Goal: Task Accomplishment & Management: Complete application form

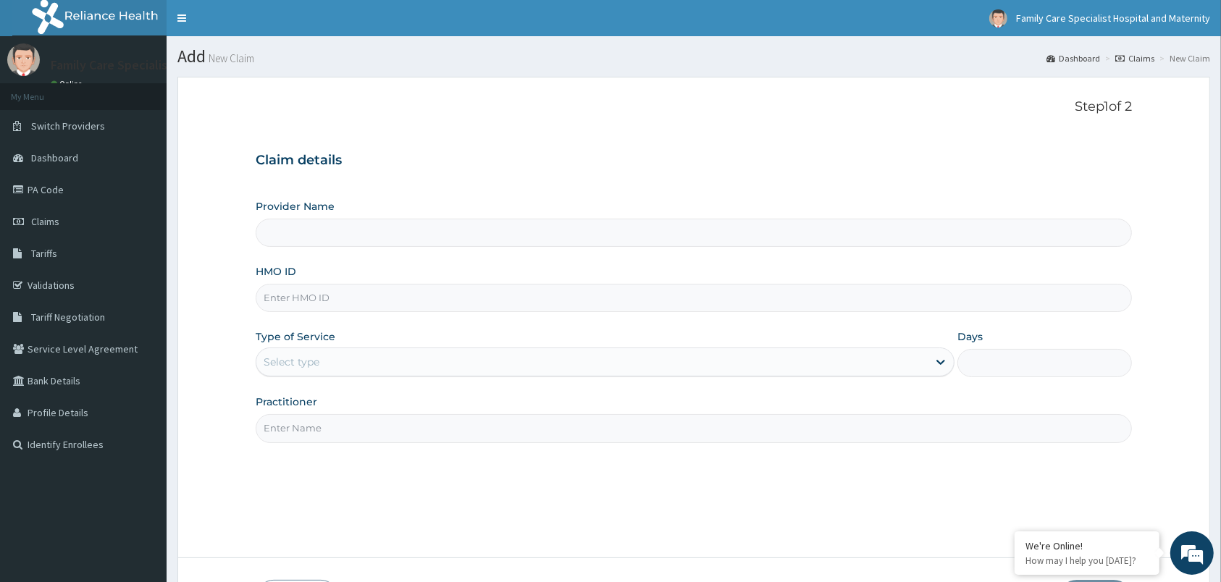
type input "Family Care Specialist Hospital and Maternity"
click at [456, 308] on input "HMO ID" at bounding box center [694, 298] width 876 height 28
type input "TRP/10016/A"
click at [457, 363] on div "Select type" at bounding box center [591, 362] width 671 height 23
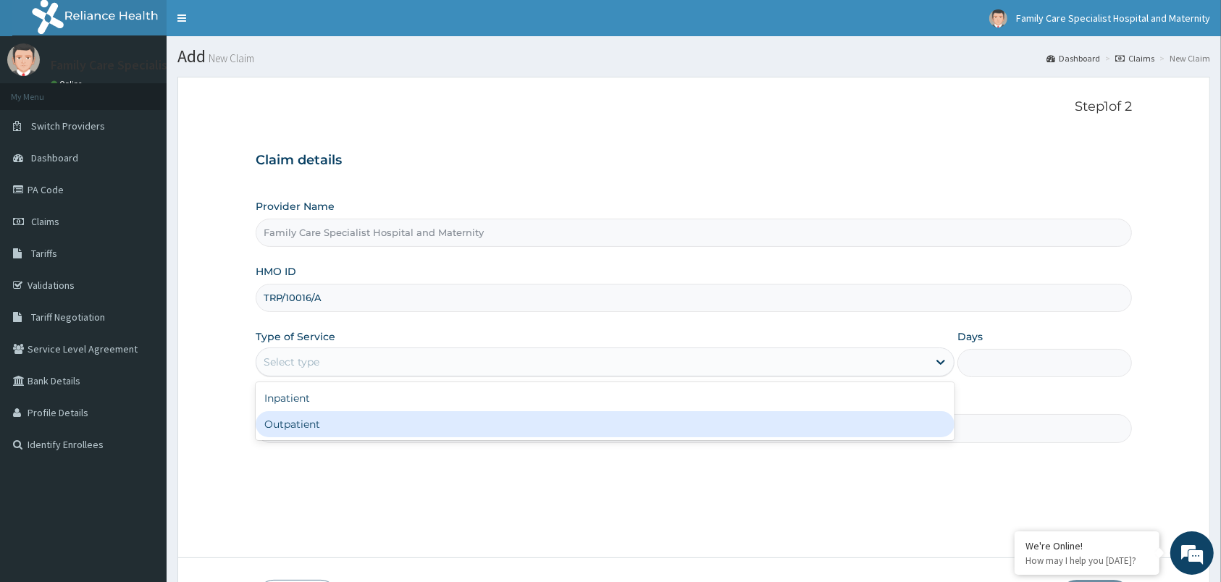
click at [374, 432] on div "Outpatient" at bounding box center [605, 424] width 699 height 26
type input "1"
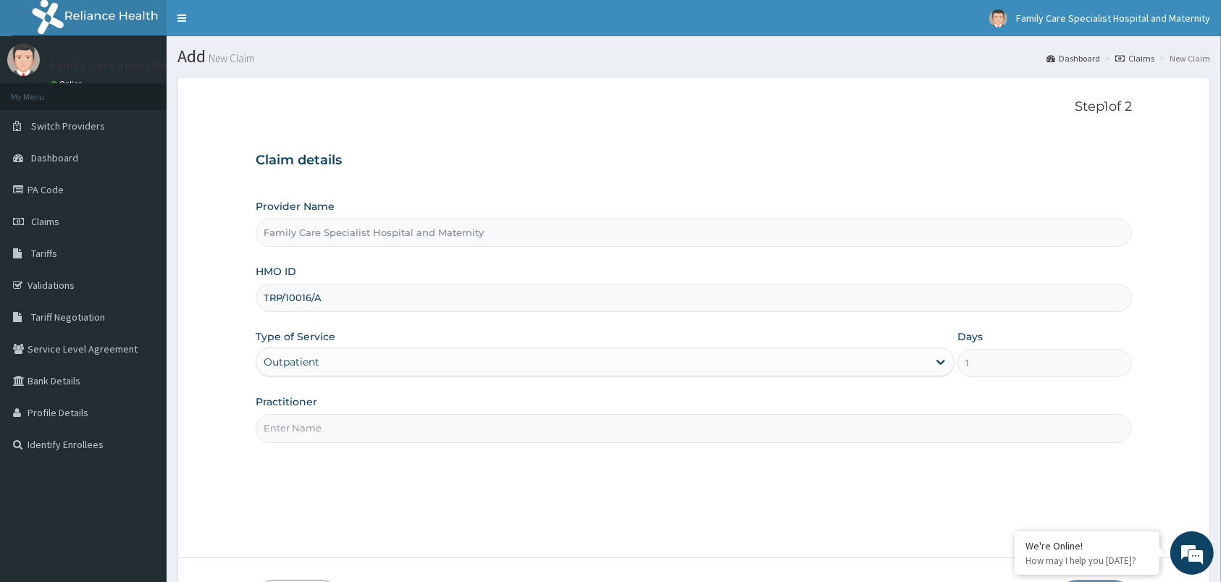
click at [544, 428] on input "Practitioner" at bounding box center [694, 428] width 876 height 28
type input "f"
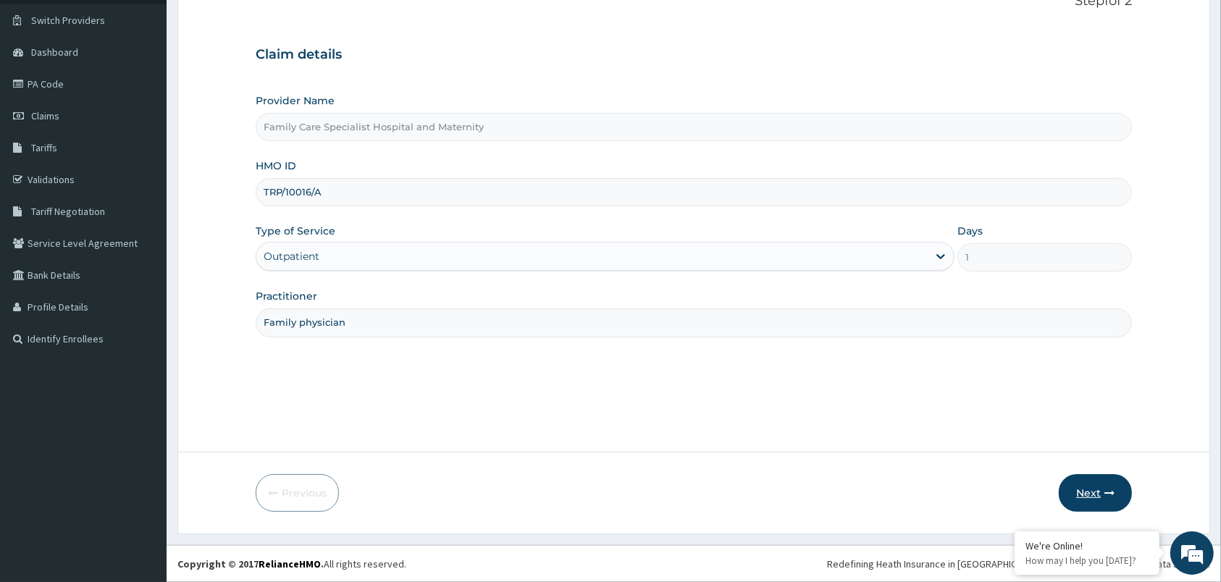
type input "Family physician"
click at [1105, 485] on button "Next" at bounding box center [1095, 493] width 73 height 38
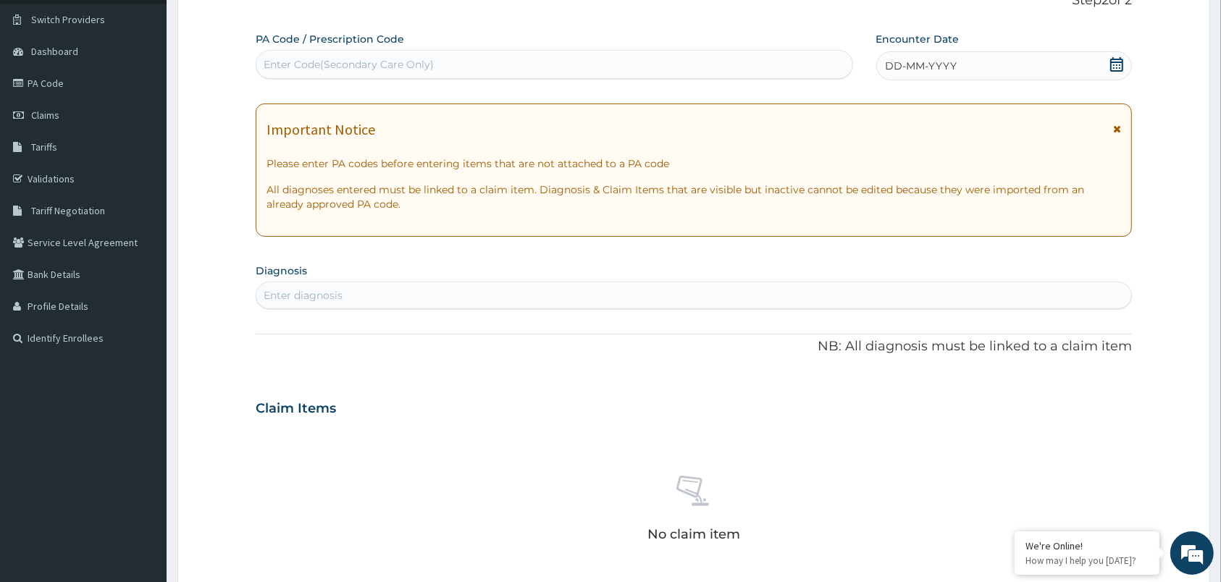
click at [1115, 130] on icon at bounding box center [1117, 129] width 8 height 10
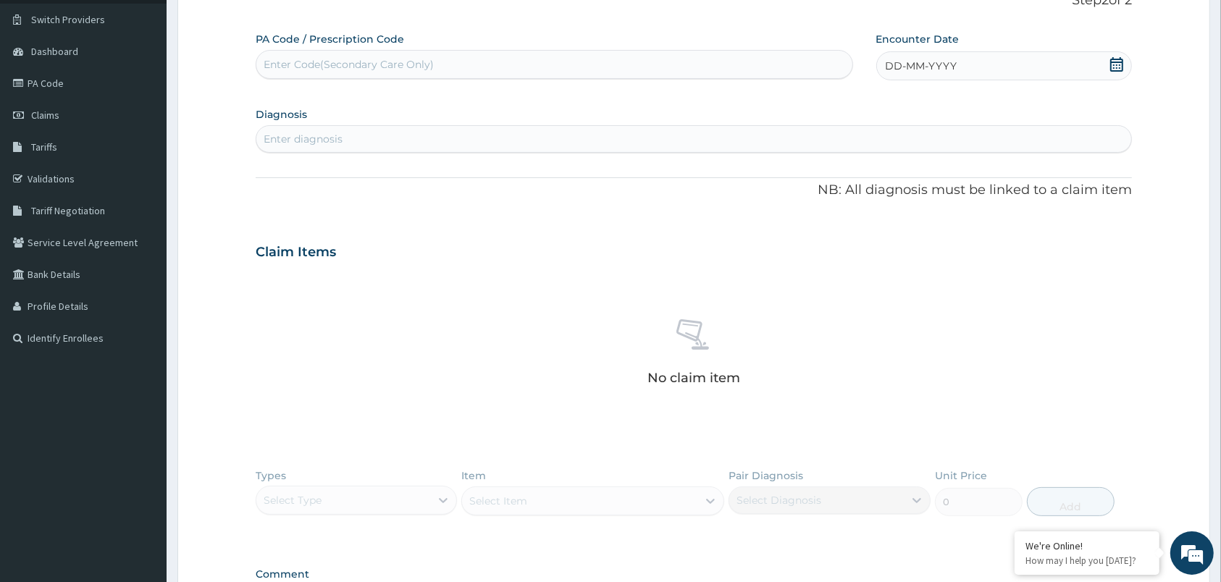
click at [1112, 67] on icon at bounding box center [1116, 64] width 14 height 14
click at [909, 202] on div "14" at bounding box center [910, 204] width 22 height 22
click at [663, 68] on div "Enter Code(Secondary Care Only)" at bounding box center [554, 64] width 596 height 23
paste input "PA/9FC254"
type input "PA/9FC254"
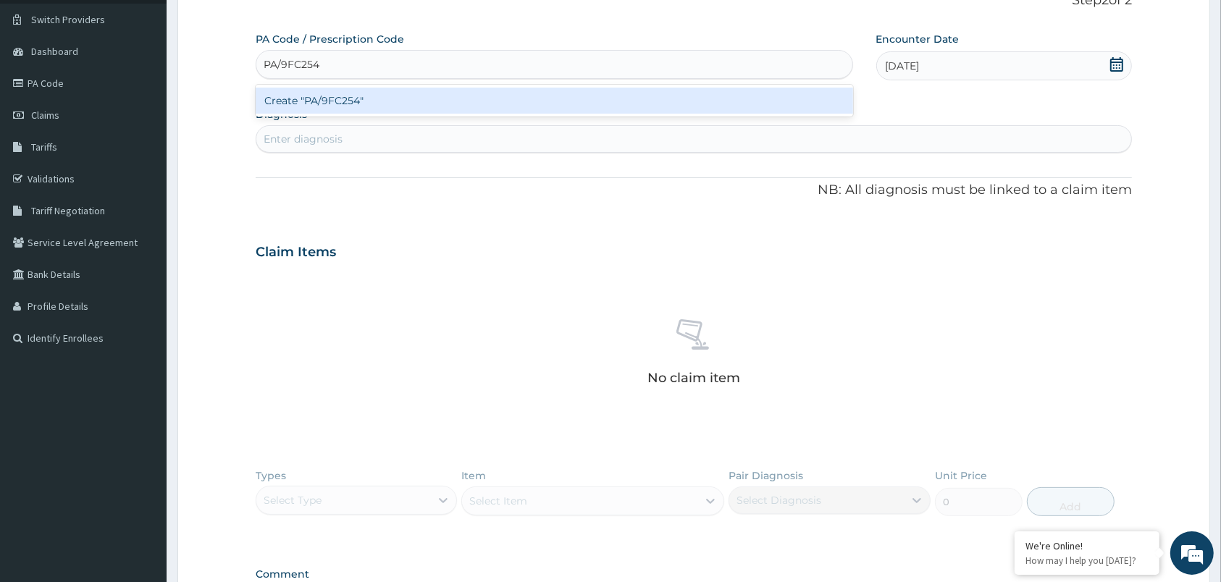
click at [557, 98] on div "Create "PA/9FC254"" at bounding box center [554, 101] width 597 height 26
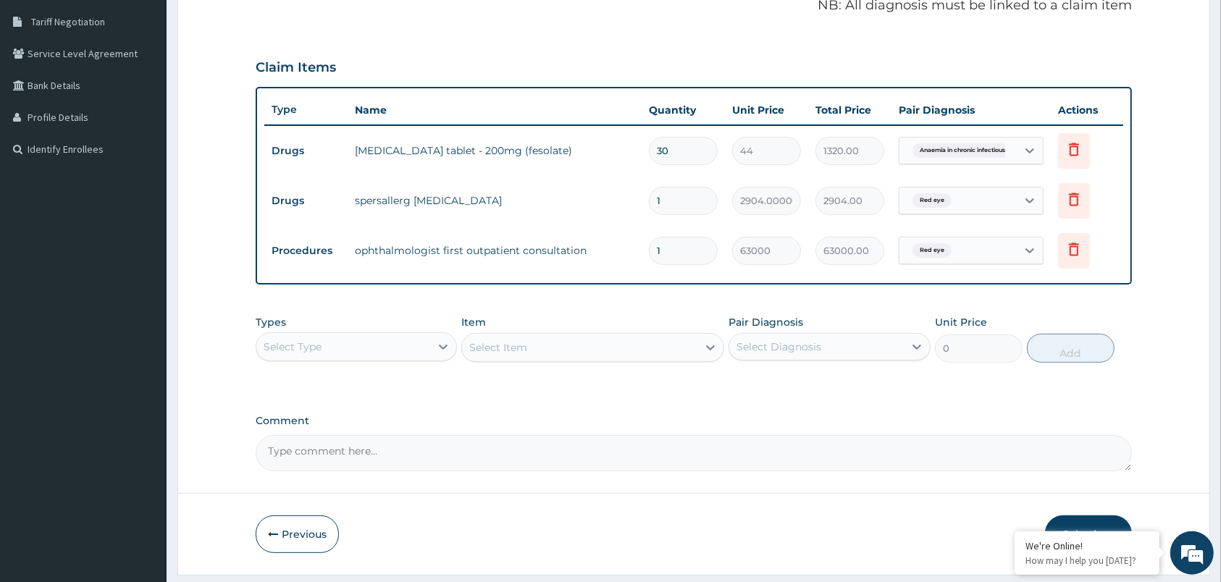
scroll to position [337, 0]
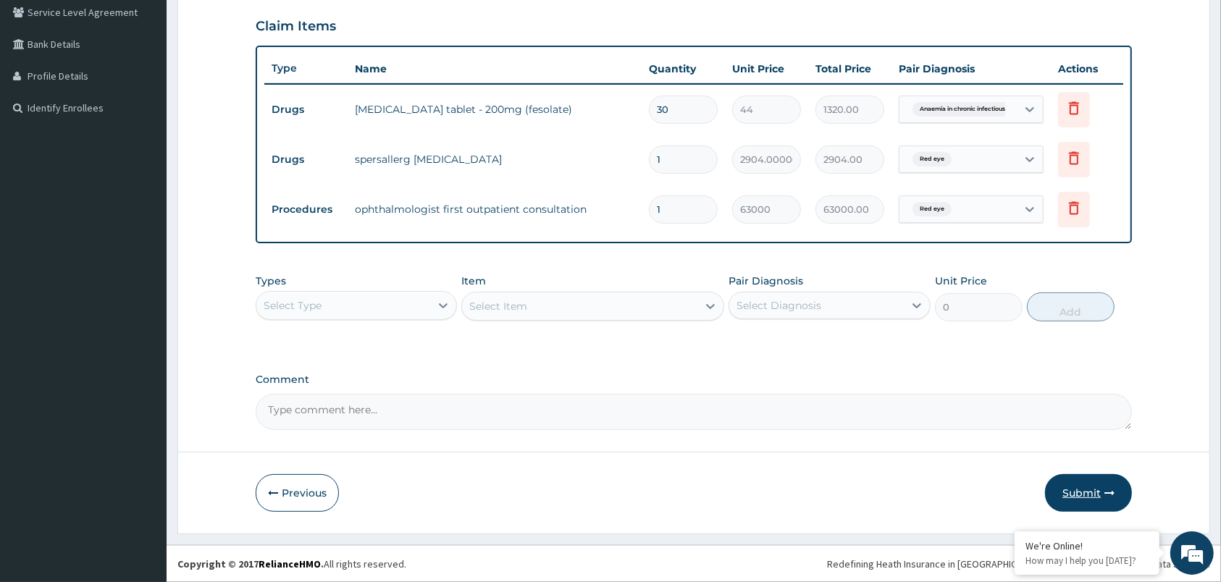
click at [1088, 485] on button "Submit" at bounding box center [1088, 493] width 87 height 38
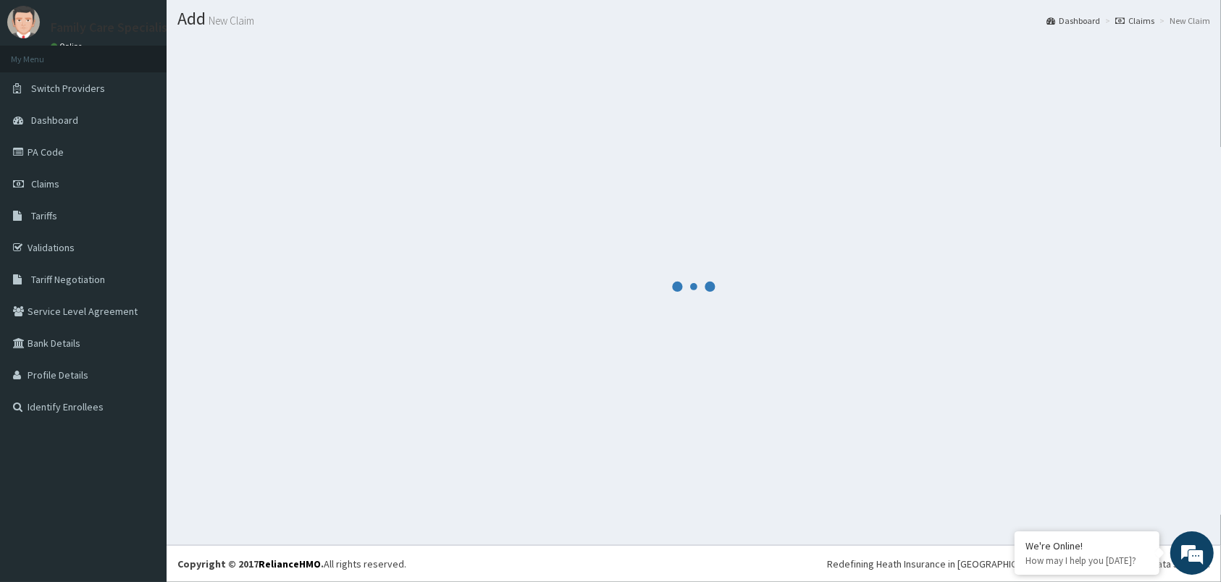
scroll to position [38, 0]
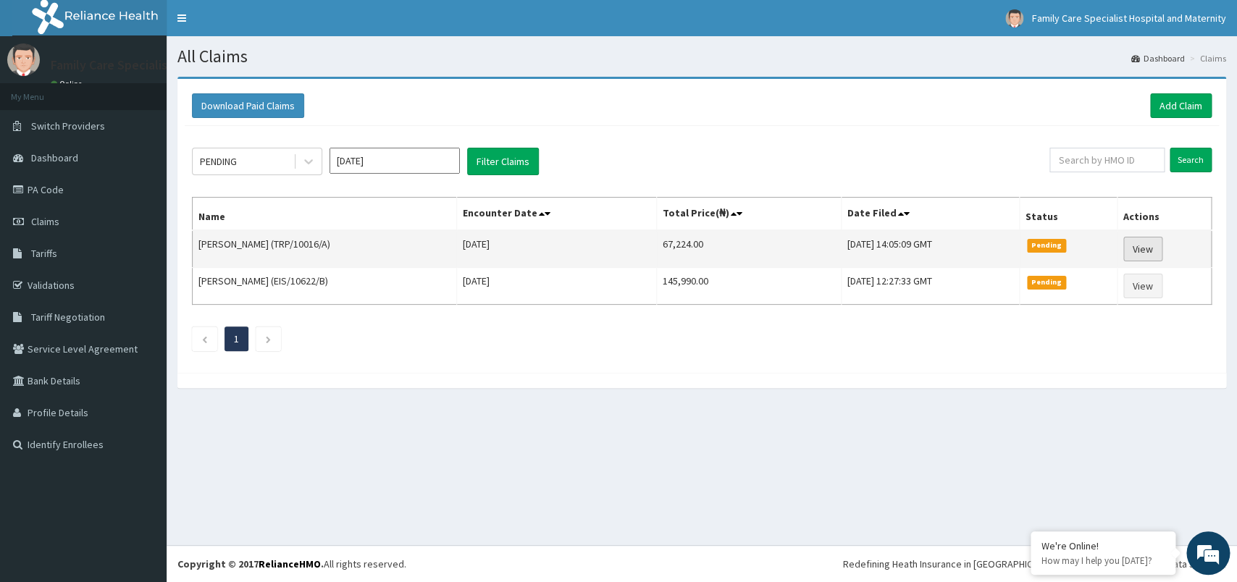
click at [1147, 246] on link "View" at bounding box center [1142, 249] width 39 height 25
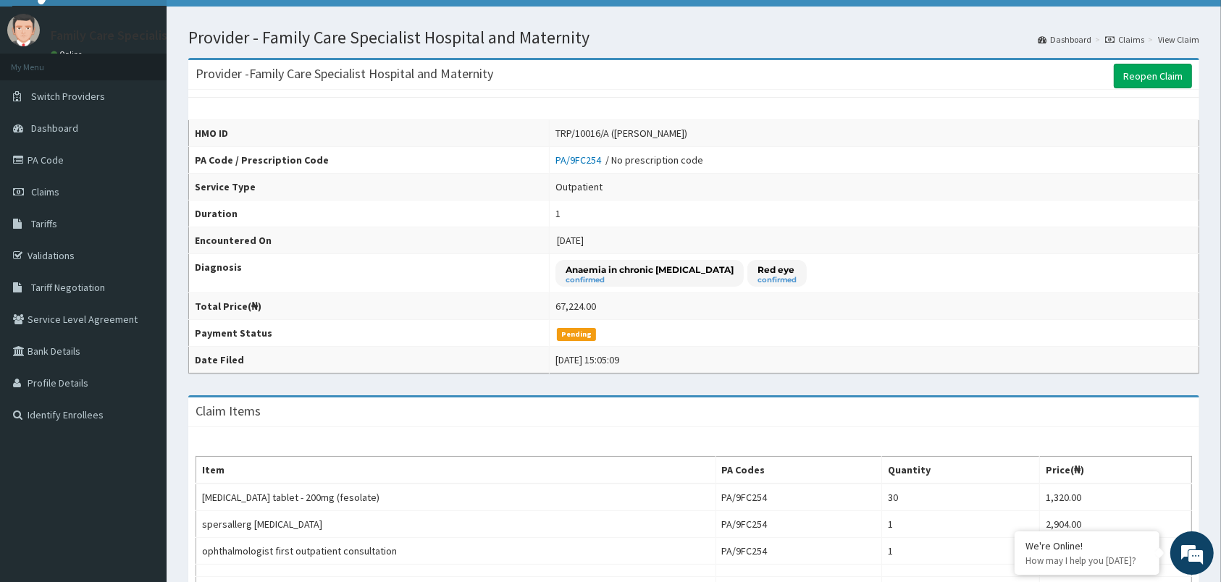
scroll to position [1, 0]
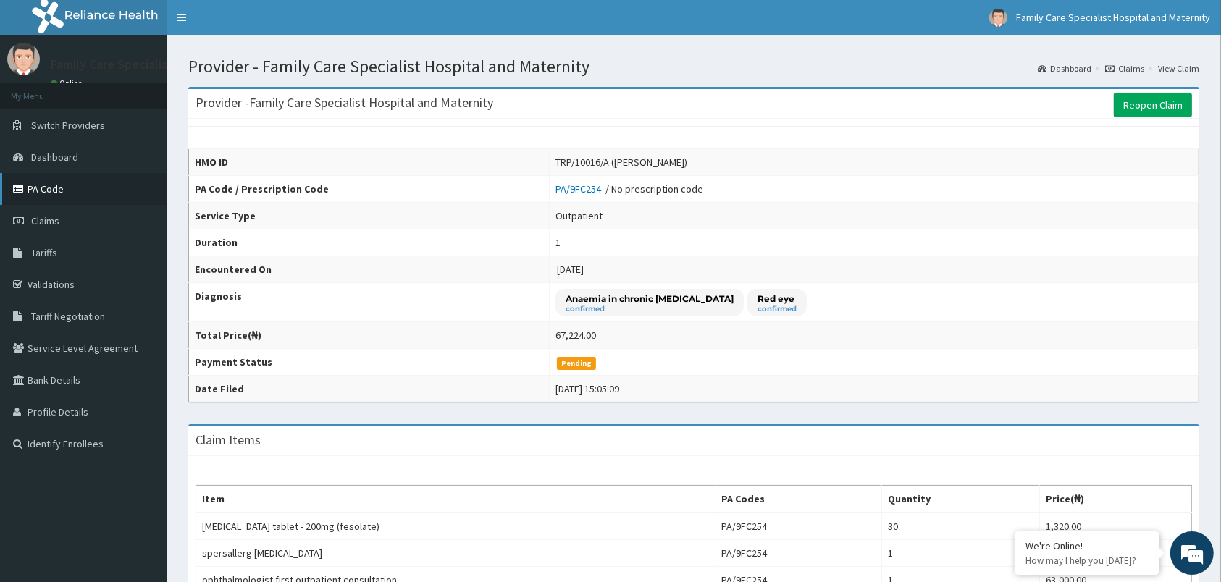
click at [46, 195] on link "PA Code" at bounding box center [83, 189] width 167 height 32
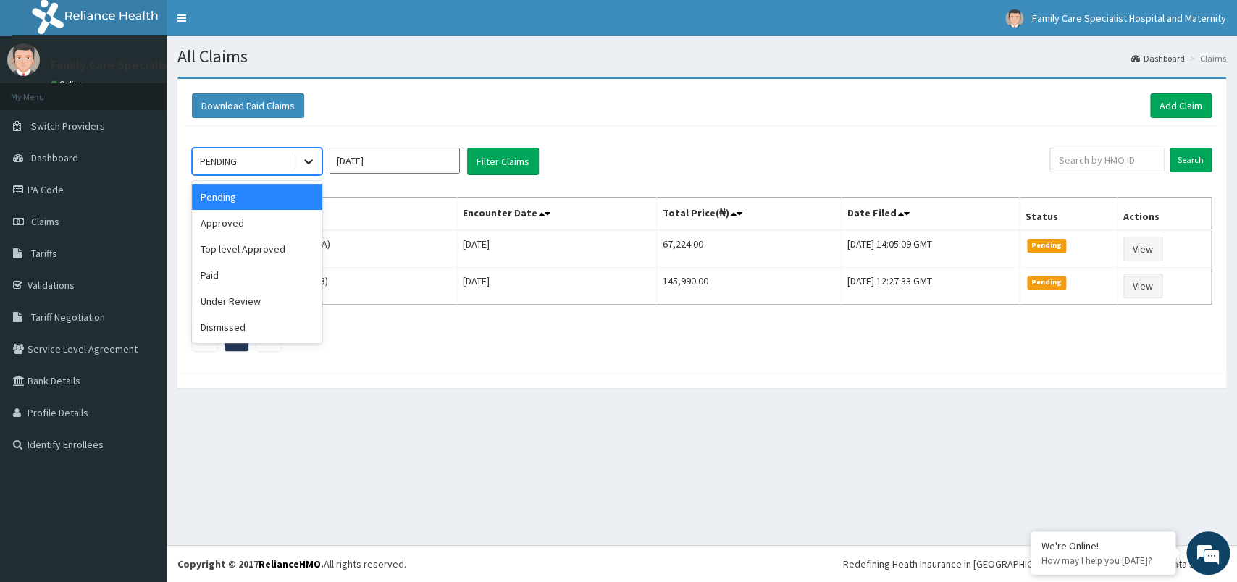
click at [307, 159] on icon at bounding box center [308, 161] width 14 height 14
click at [259, 230] on div "Approved" at bounding box center [257, 223] width 130 height 26
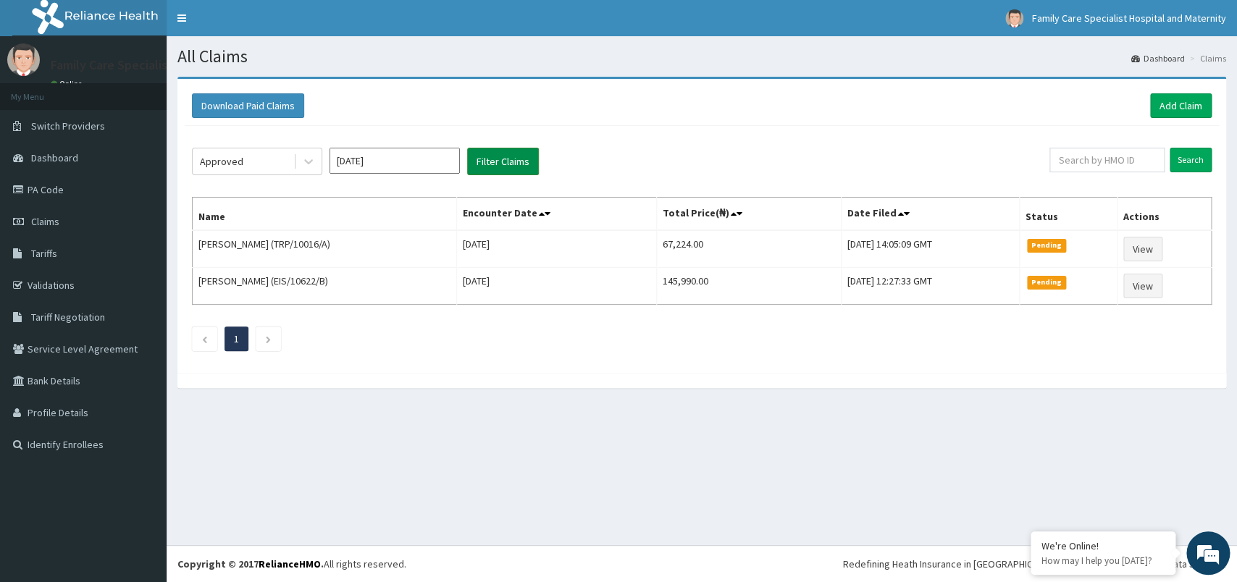
click at [511, 163] on button "Filter Claims" at bounding box center [503, 162] width 72 height 28
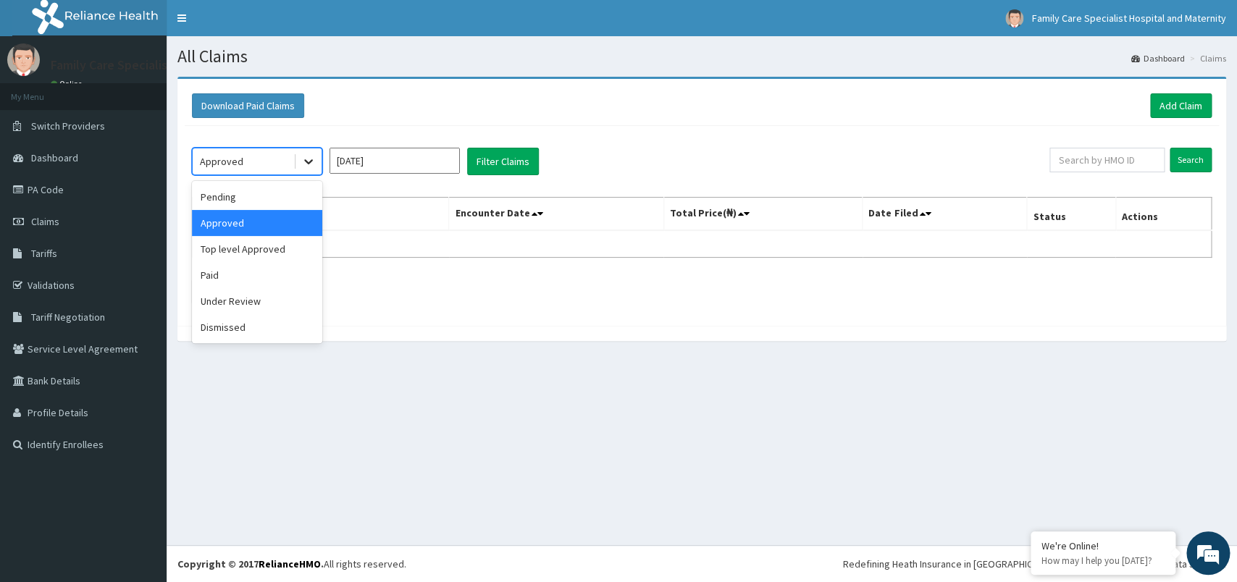
click at [305, 162] on icon at bounding box center [308, 161] width 14 height 14
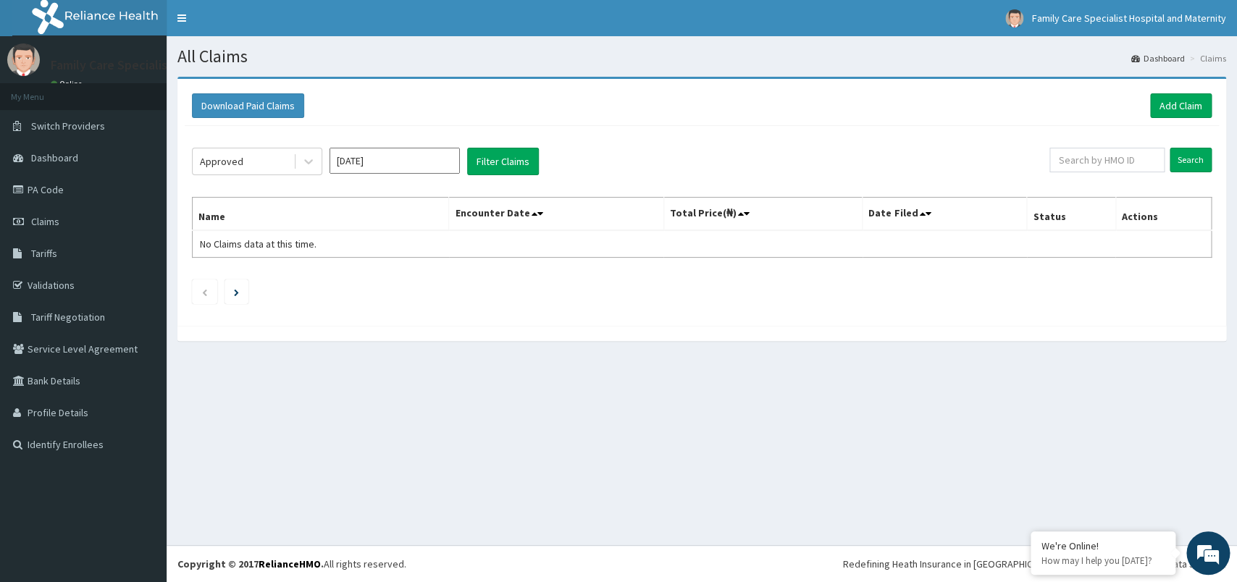
click at [503, 113] on div "Download Paid Claims Add Claim" at bounding box center [702, 105] width 1020 height 25
click at [53, 185] on link "PA Code" at bounding box center [83, 190] width 167 height 32
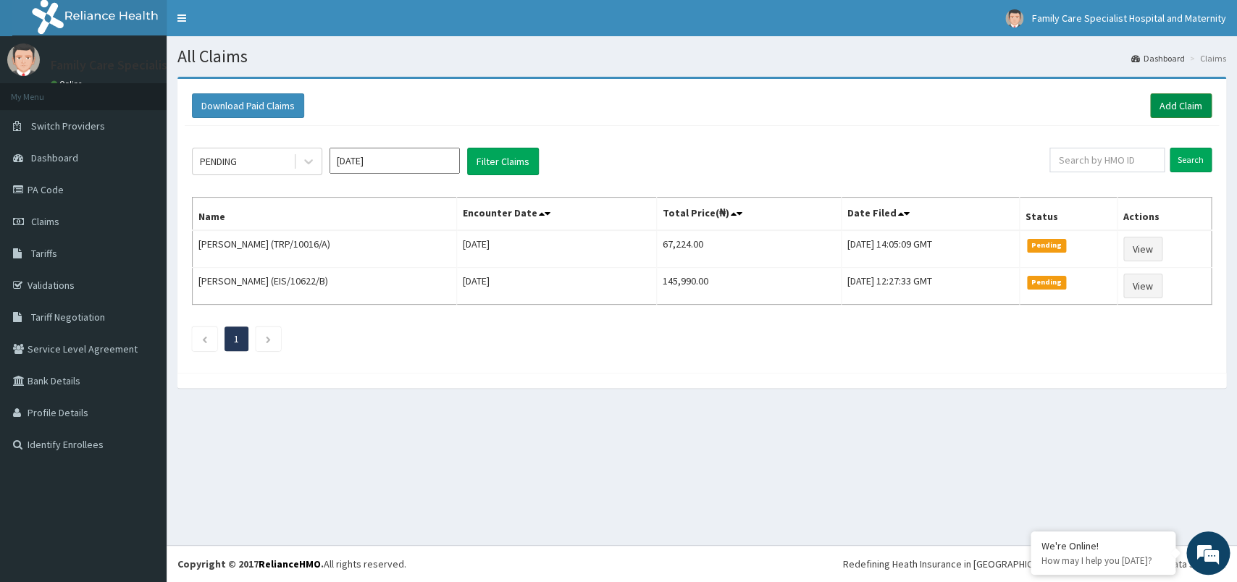
click at [1181, 105] on link "Add Claim" at bounding box center [1181, 105] width 62 height 25
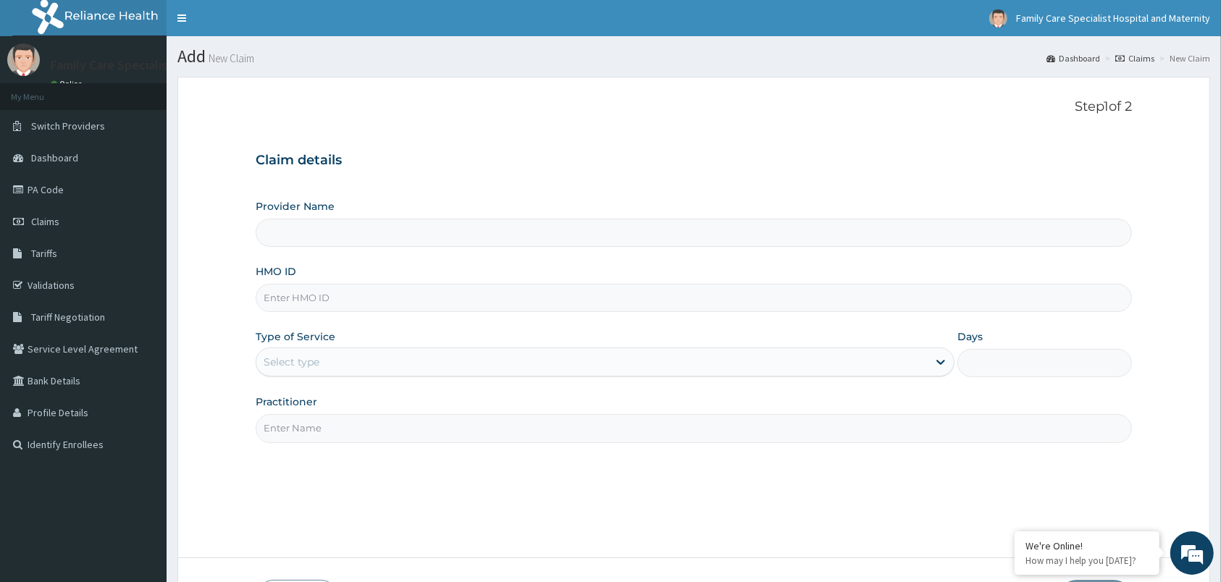
click at [340, 306] on input "HMO ID" at bounding box center [694, 298] width 876 height 28
type input "Family Care Specialist Hospital and Maternity"
type input "NBP/10183/b"
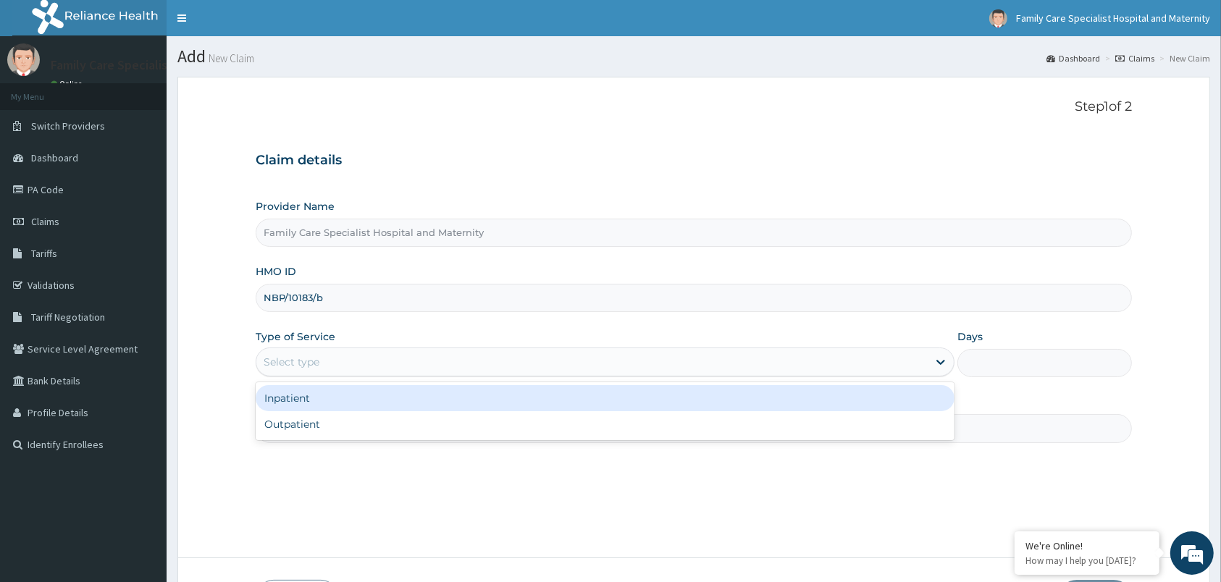
click at [332, 369] on div "Select type" at bounding box center [591, 362] width 671 height 23
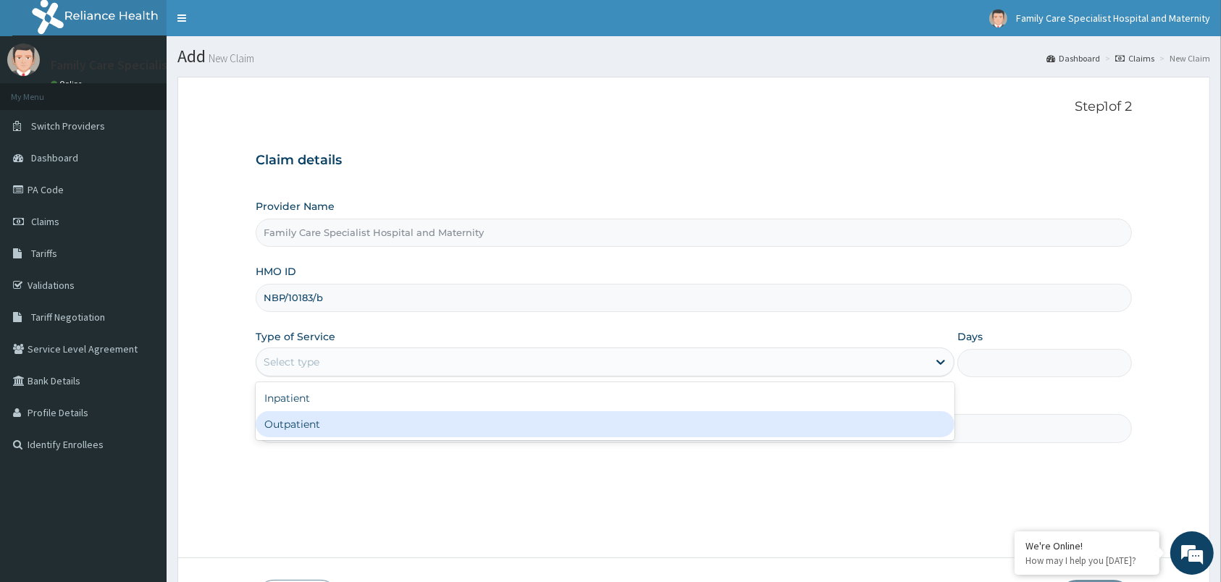
click at [300, 426] on div "Outpatient" at bounding box center [605, 424] width 699 height 26
type input "1"
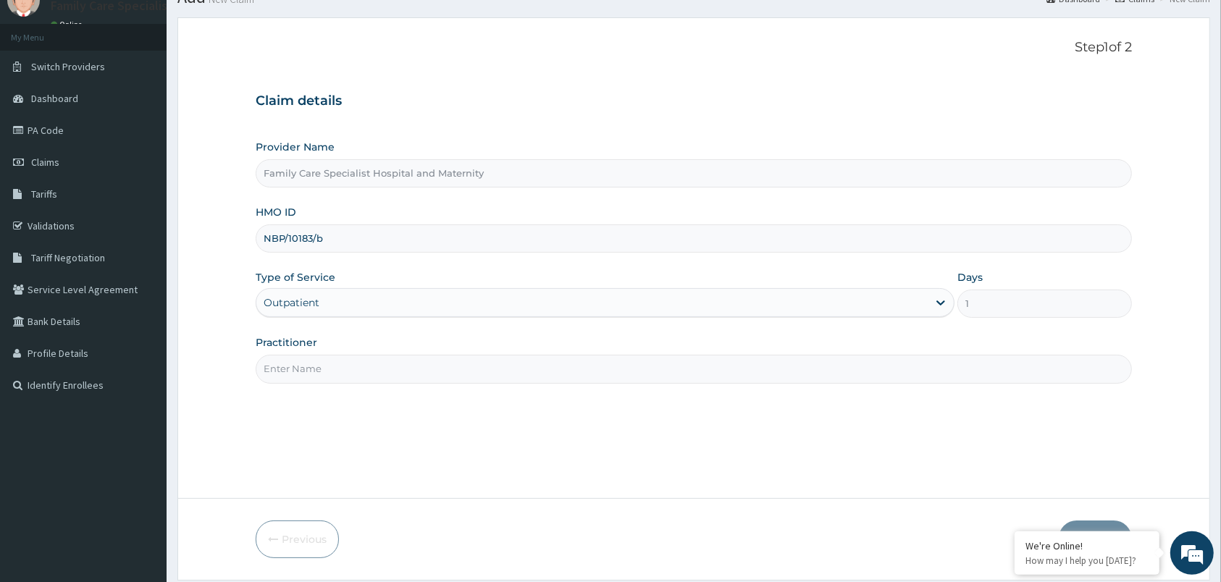
scroll to position [106, 0]
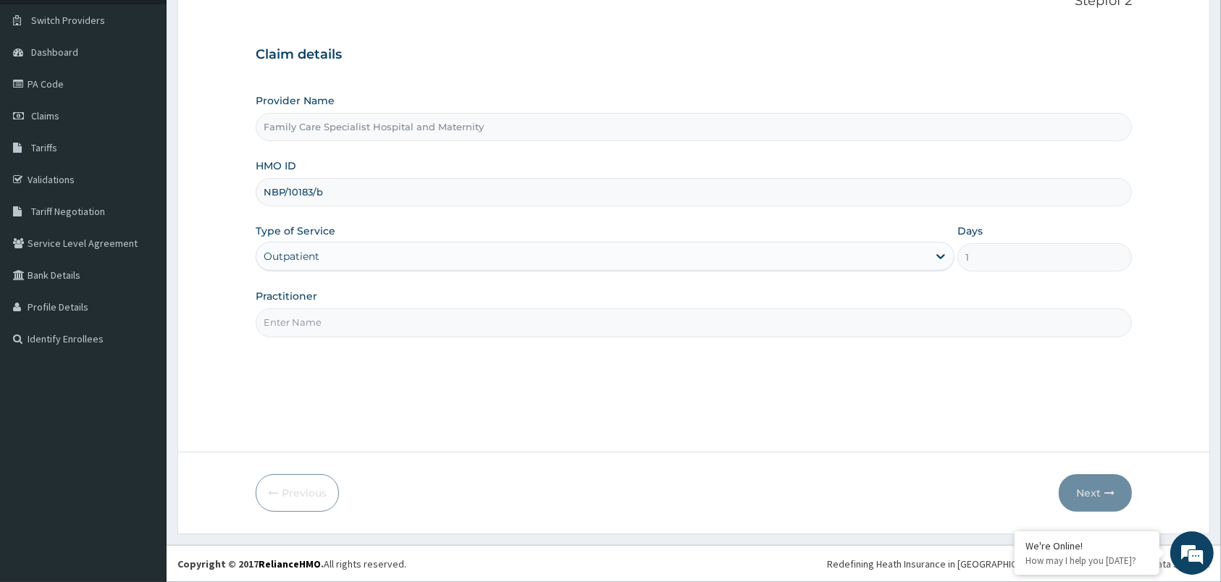
click at [644, 317] on input "Practitioner" at bounding box center [694, 323] width 876 height 28
type input "Family physician"
click at [1083, 485] on button "Next" at bounding box center [1095, 493] width 73 height 38
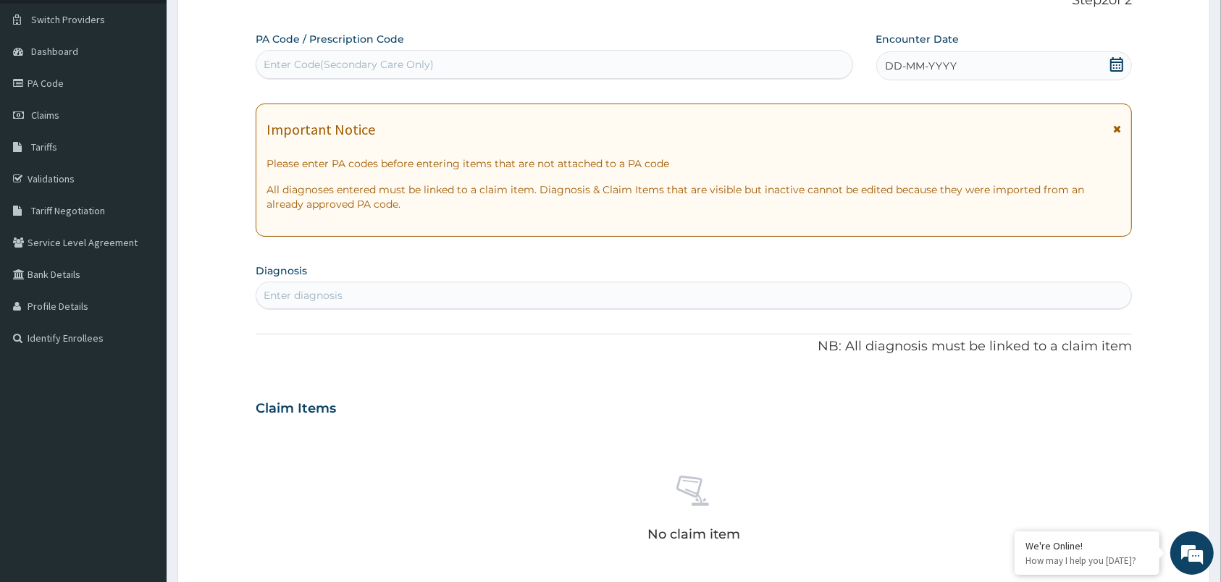
click at [1116, 127] on icon at bounding box center [1117, 129] width 8 height 10
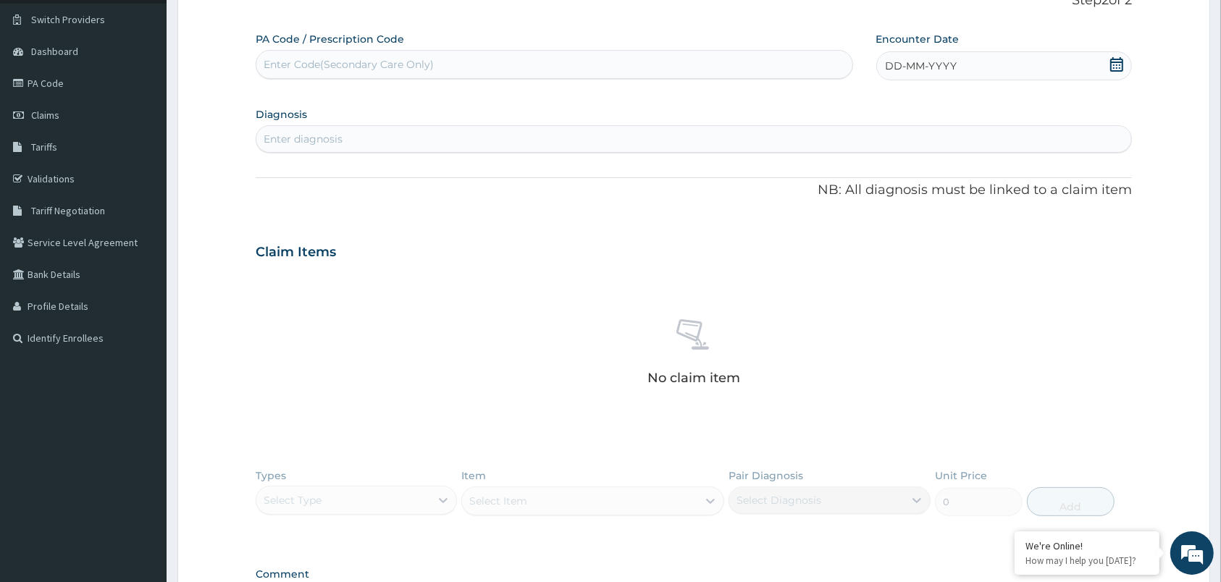
click at [1117, 66] on icon at bounding box center [1116, 64] width 14 height 14
click at [909, 177] on div "7" at bounding box center [910, 180] width 22 height 22
click at [615, 67] on div "Enter Code(Secondary Care Only)" at bounding box center [554, 64] width 596 height 23
paste input "PA/A68512"
type input "PA/A68512"
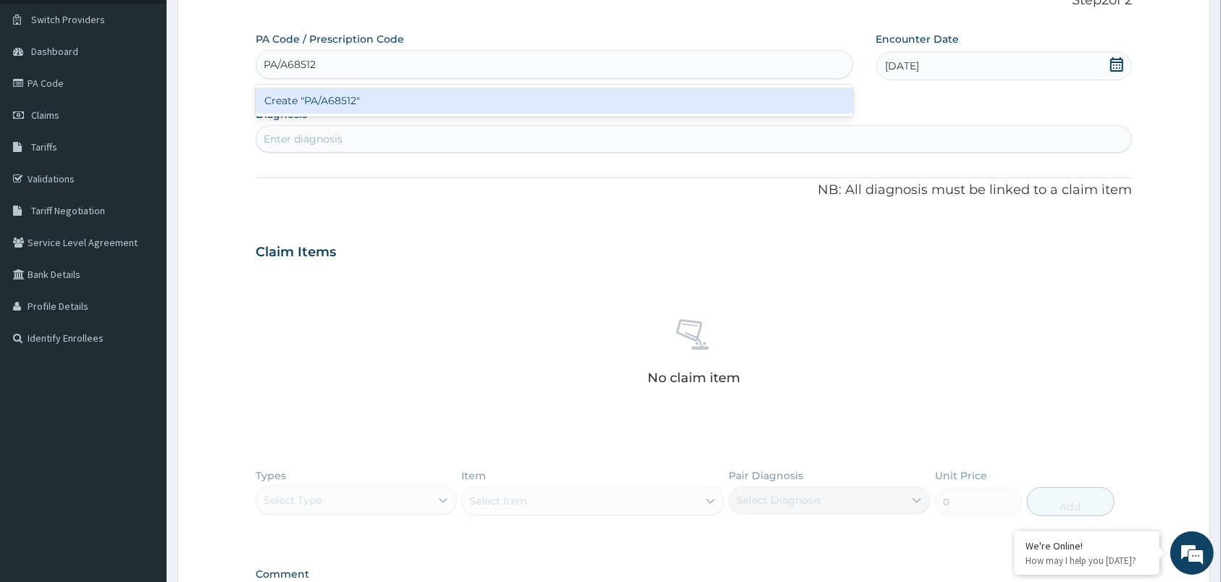
click at [568, 102] on div "Create "PA/A68512"" at bounding box center [554, 101] width 597 height 26
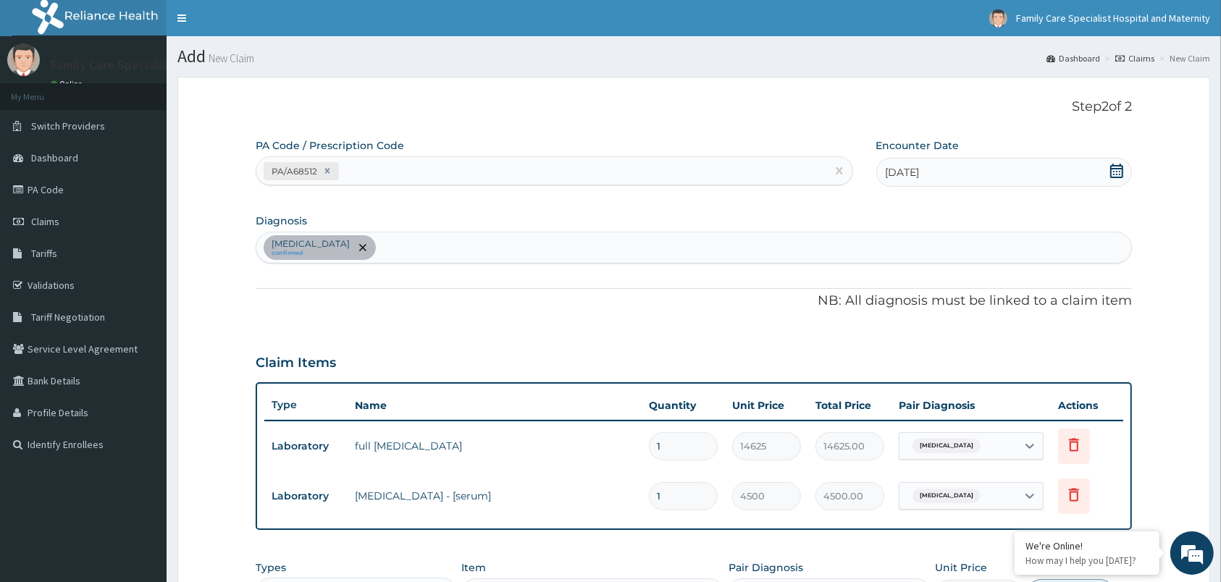
scroll to position [279, 0]
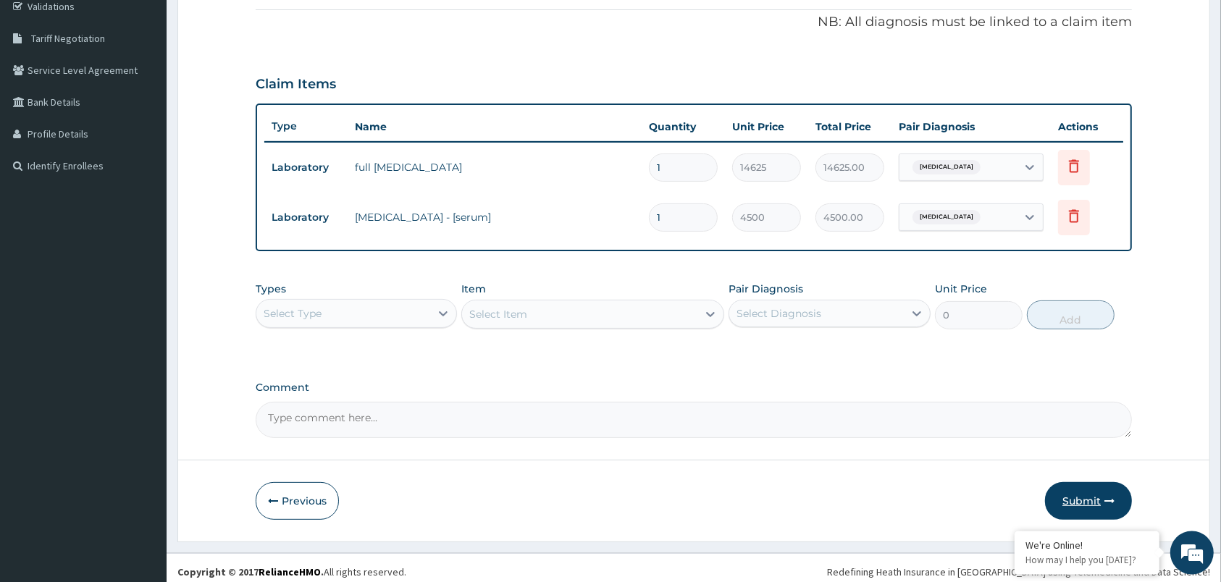
click at [1098, 495] on button "Submit" at bounding box center [1088, 501] width 87 height 38
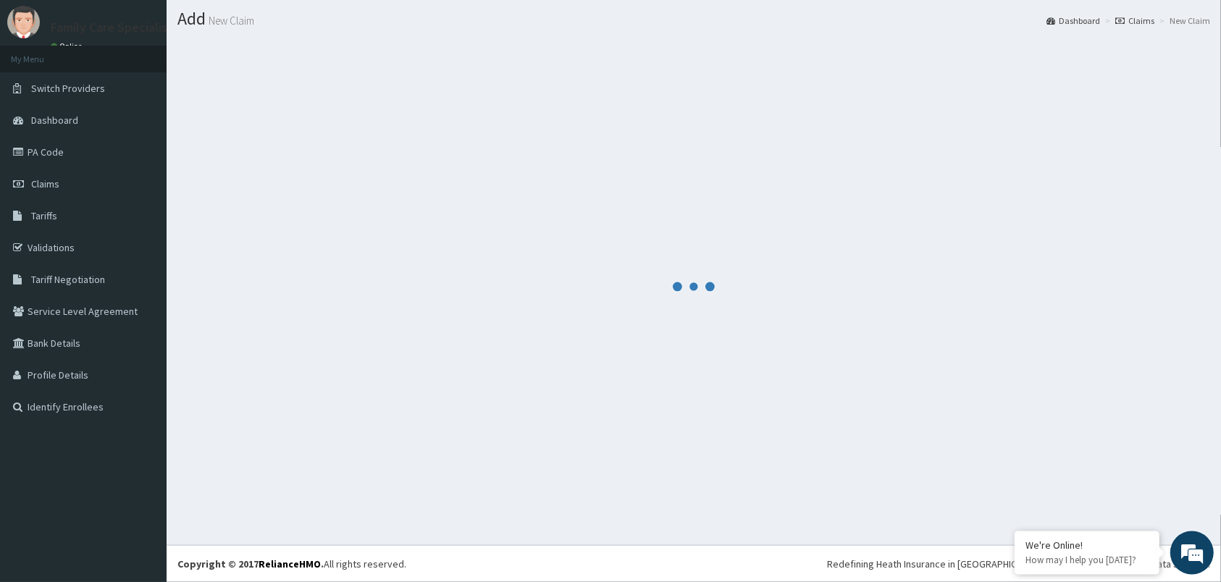
scroll to position [38, 0]
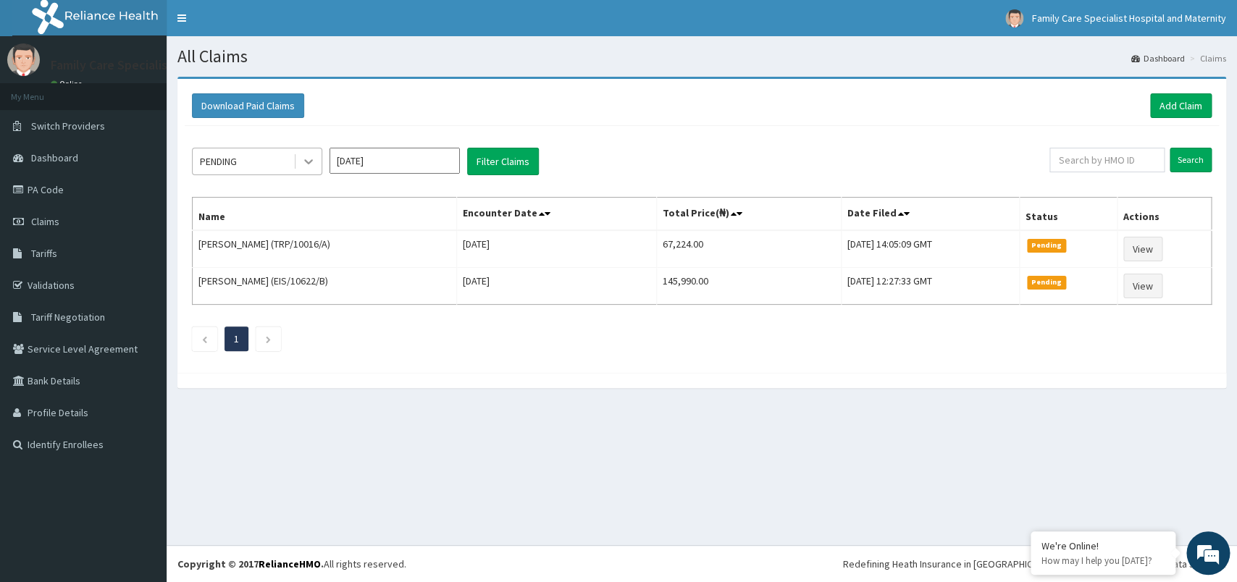
click at [305, 171] on div at bounding box center [308, 161] width 26 height 26
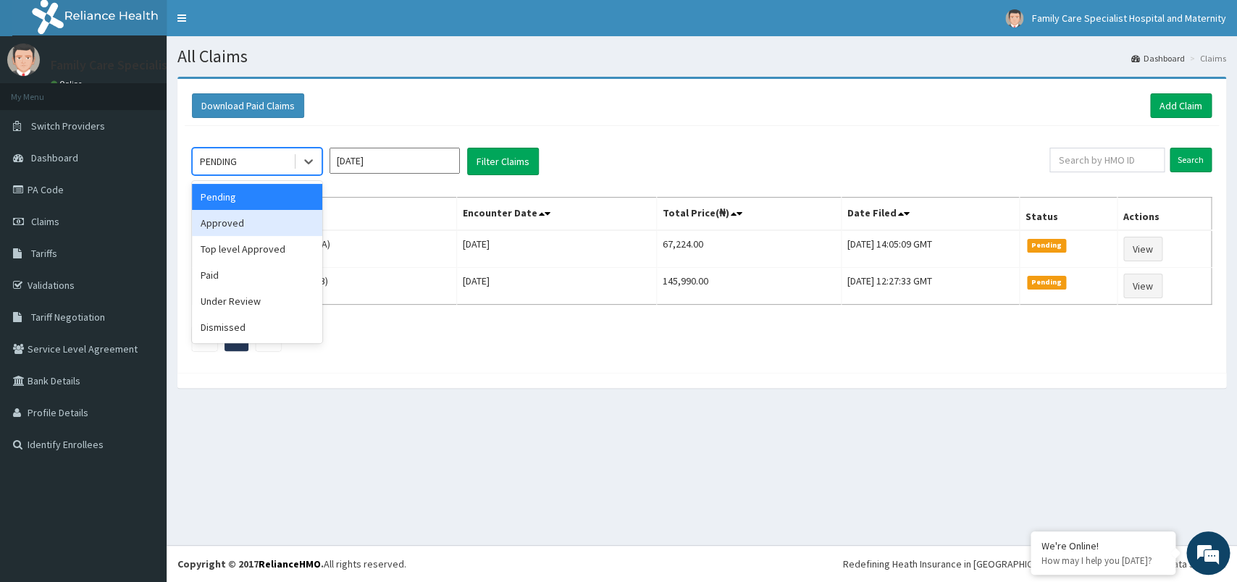
click at [280, 230] on div "Approved" at bounding box center [257, 223] width 130 height 26
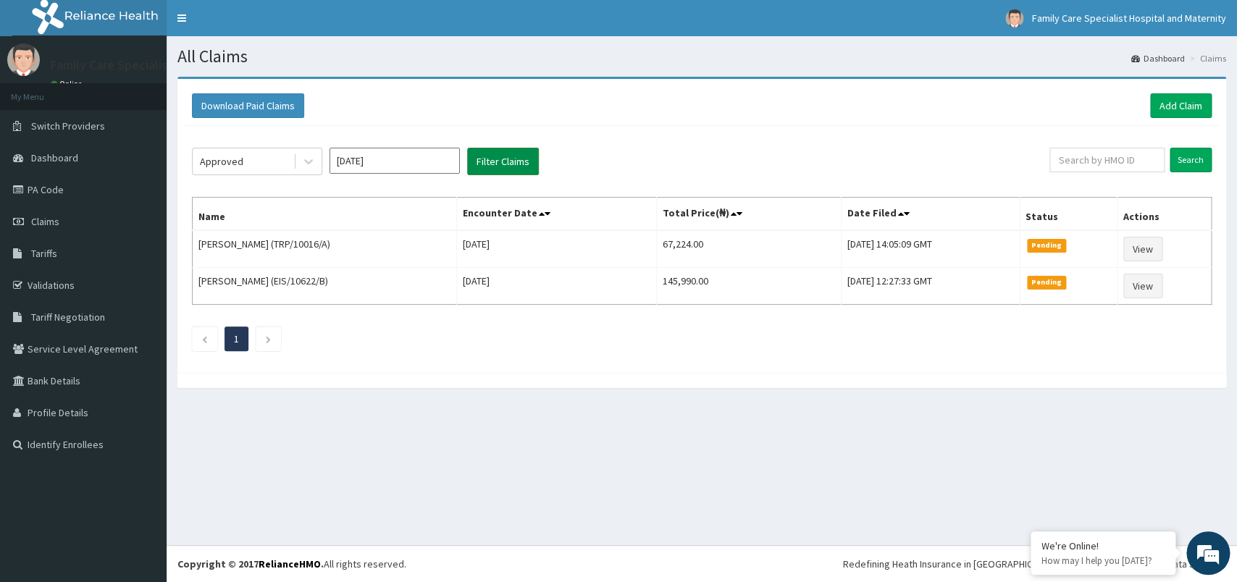
click at [495, 167] on button "Filter Claims" at bounding box center [503, 162] width 72 height 28
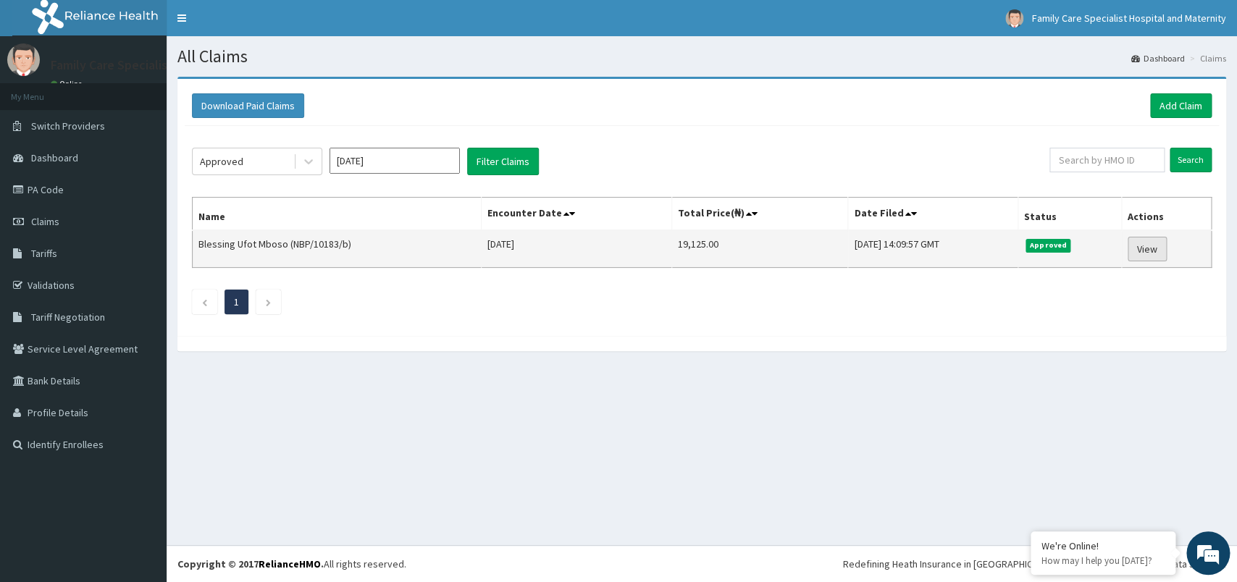
click at [1148, 253] on link "View" at bounding box center [1147, 249] width 39 height 25
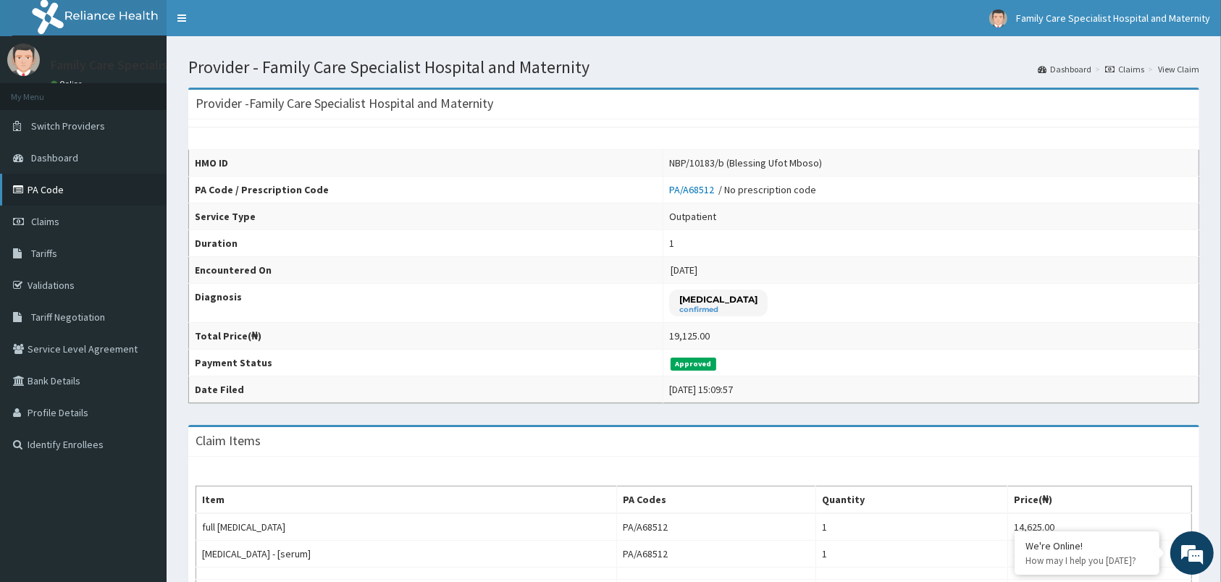
click at [54, 189] on link "PA Code" at bounding box center [83, 190] width 167 height 32
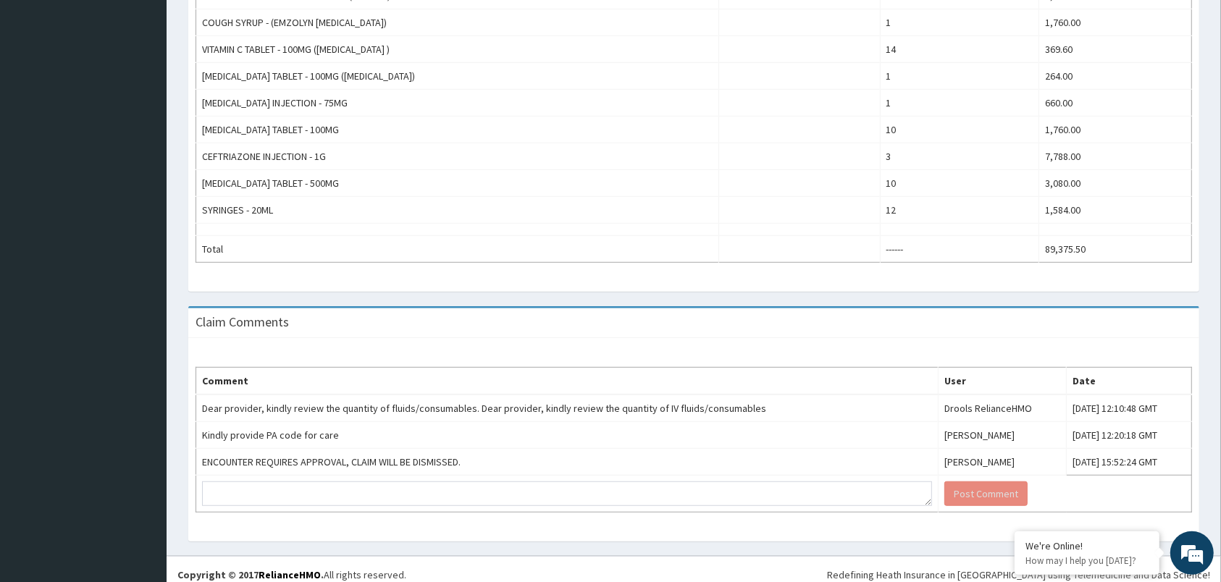
scroll to position [763, 0]
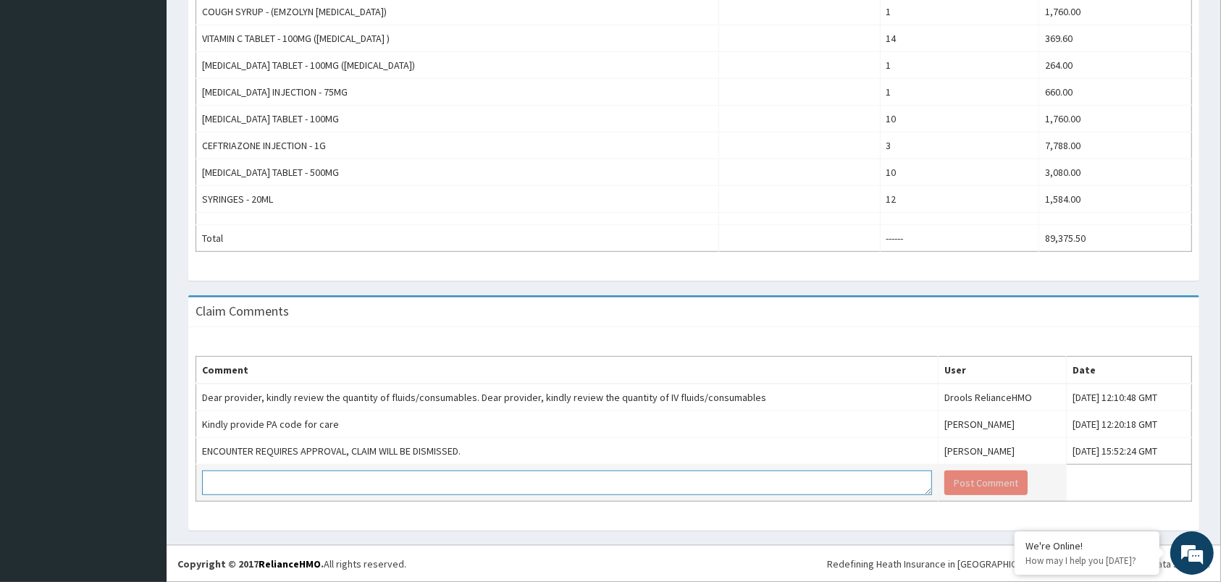
click at [725, 477] on textarea at bounding box center [567, 483] width 730 height 25
click at [828, 484] on textarea at bounding box center [567, 483] width 730 height 25
type textarea "Dear HMO kindly note that the claim cannot be dismissed"
click at [956, 484] on button "Post Comment" at bounding box center [985, 483] width 83 height 25
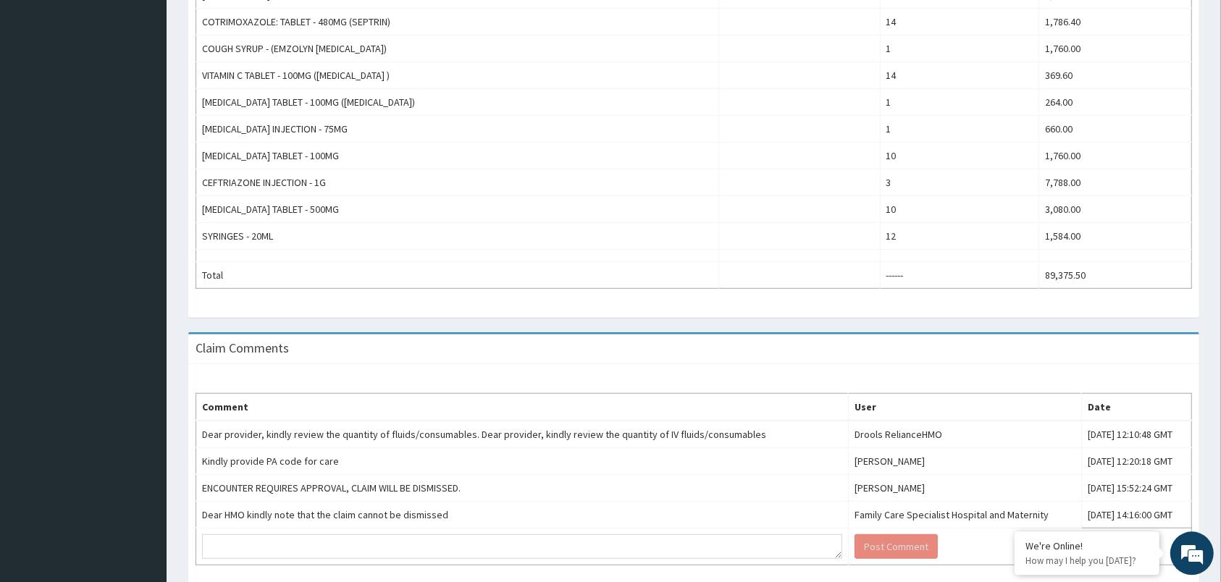
scroll to position [790, 0]
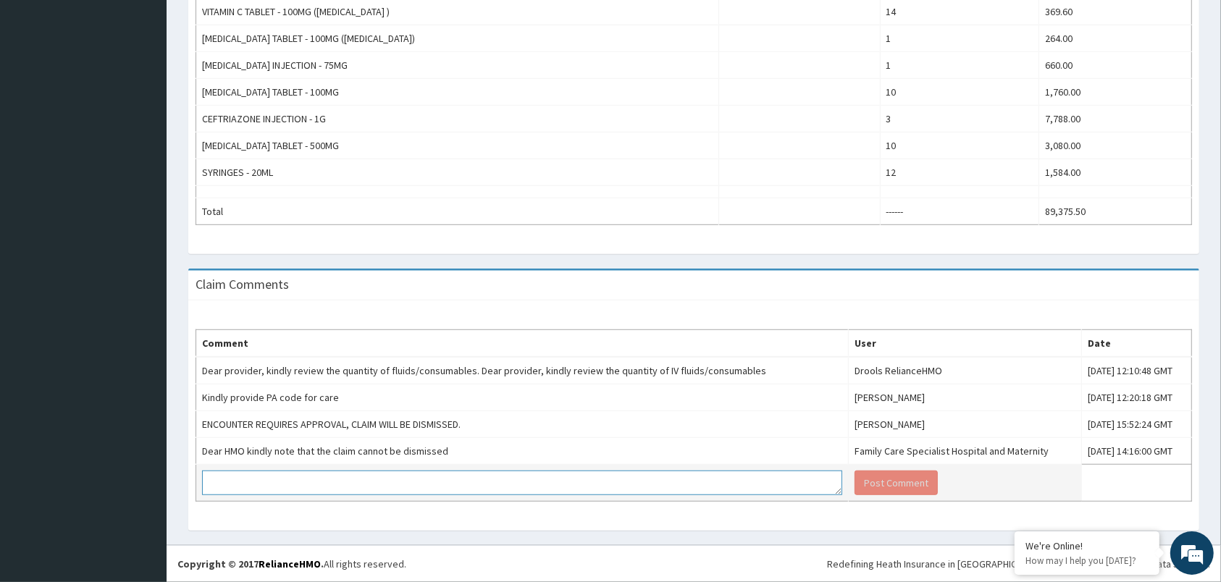
click at [654, 477] on textarea at bounding box center [522, 483] width 640 height 25
click at [343, 475] on textarea "Dear HMO, After enrollee" at bounding box center [522, 483] width 640 height 25
click at [507, 484] on textarea "Dear HMO, After enrollee as been managed" at bounding box center [522, 483] width 640 height 25
click at [257, 484] on textarea "Dear HMO, After enrollee as been managed" at bounding box center [522, 483] width 640 height 25
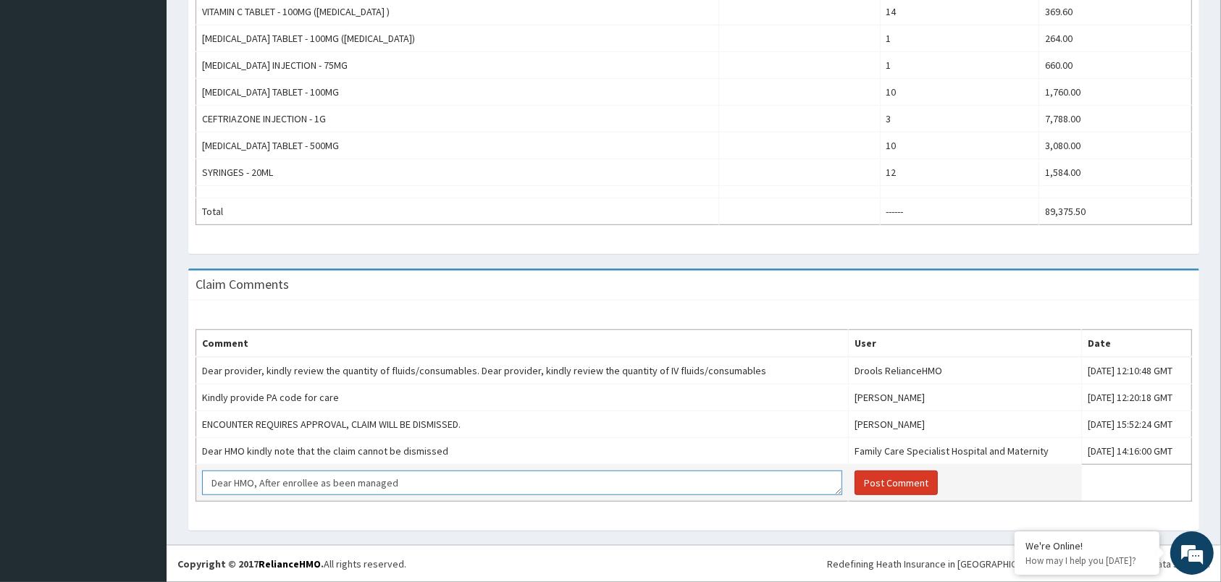
type textarea "Dear HMO, After enrollee as been managed"
click at [878, 480] on button "Post Comment" at bounding box center [896, 483] width 83 height 25
